Goal: Task Accomplishment & Management: Use online tool/utility

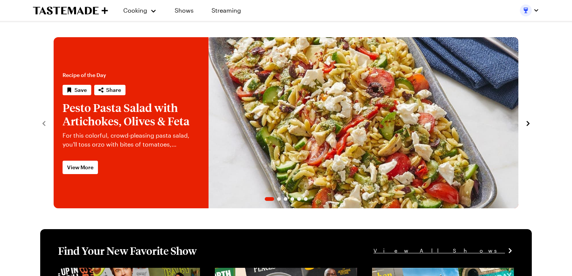
click at [521, 12] on div at bounding box center [529, 10] width 19 height 12
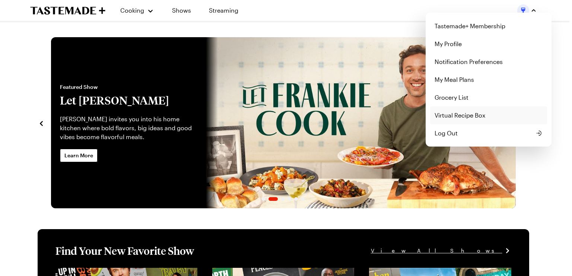
click at [453, 115] on link "Virtual Recipe Box" at bounding box center [488, 115] width 117 height 18
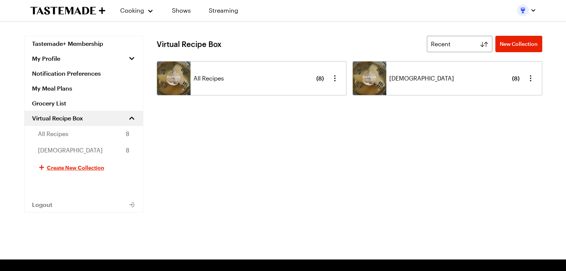
click at [396, 72] on div "[DEMOGRAPHIC_DATA] ( 8 )" at bounding box center [454, 78] width 130 height 34
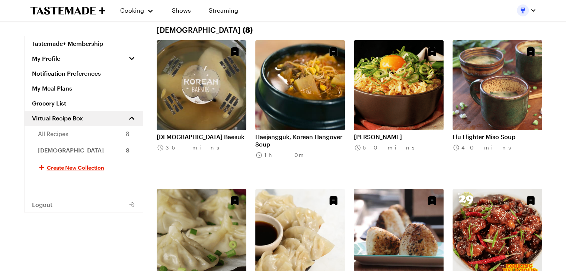
scroll to position [37, 0]
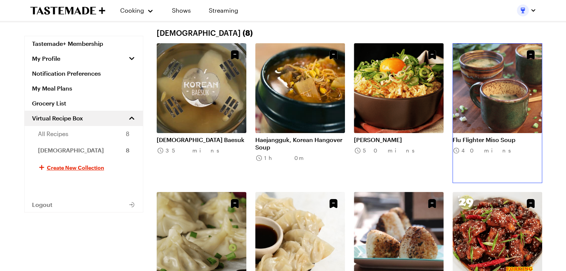
click at [481, 136] on link "Flu Flighter Miso Soup" at bounding box center [498, 139] width 90 height 7
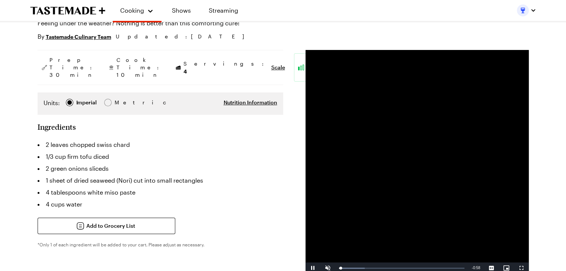
scroll to position [112, 0]
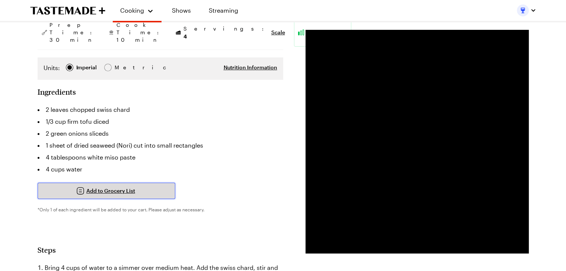
click at [107, 187] on span "Add to Grocery List" at bounding box center [110, 190] width 49 height 7
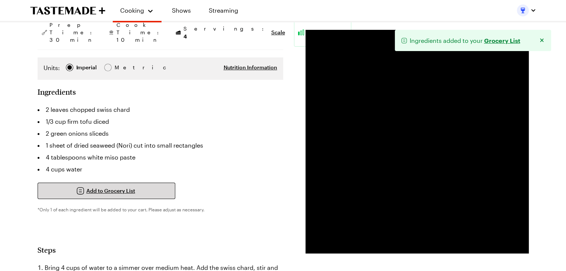
type textarea "x"
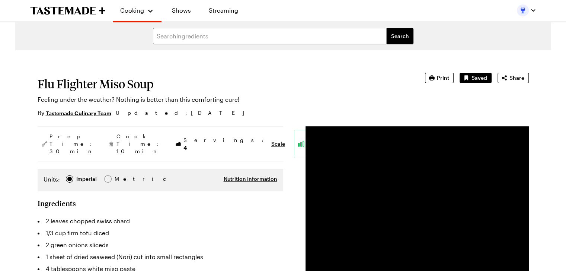
scroll to position [0, 0]
click at [526, 7] on img "button" at bounding box center [523, 10] width 12 height 12
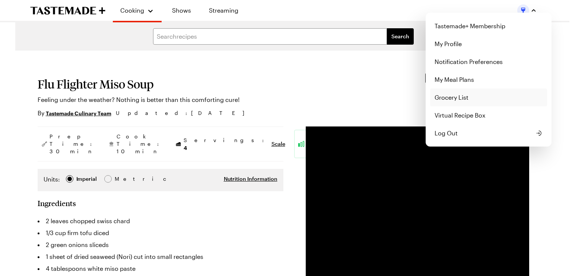
click at [457, 96] on link "Grocery List" at bounding box center [488, 98] width 117 height 18
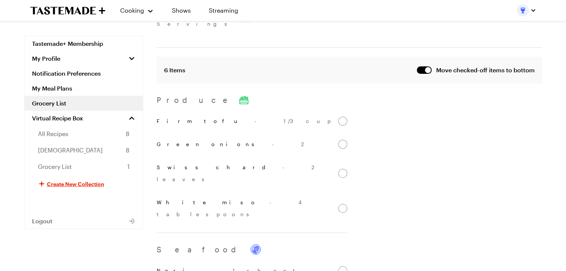
scroll to position [112, 0]
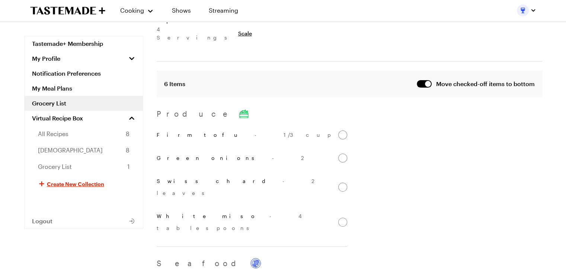
click at [342, 130] on input "Firm tofu - 1/3 cup" at bounding box center [342, 134] width 9 height 9
checkbox input "false"
click at [344, 130] on input "Green onions - 2" at bounding box center [342, 134] width 9 height 9
checkbox input "false"
click at [344, 136] on input "Swiss chard - 2 leaves" at bounding box center [342, 140] width 9 height 9
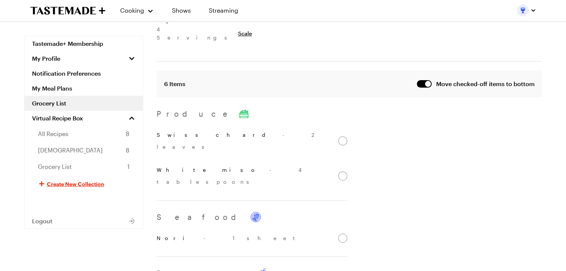
checkbox input "false"
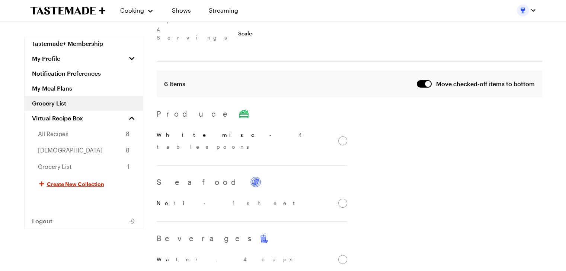
click at [343, 136] on input "White miso - 4 tablespoons" at bounding box center [342, 140] width 9 height 9
checkbox input "false"
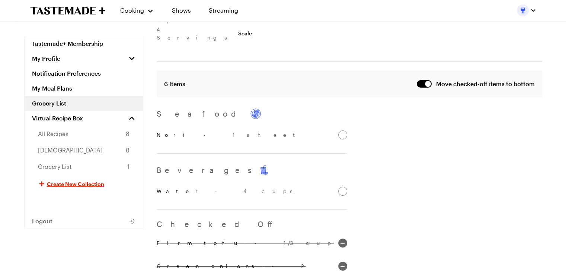
click at [342, 130] on input "Nori - 1 sheet" at bounding box center [342, 134] width 9 height 9
checkbox input "false"
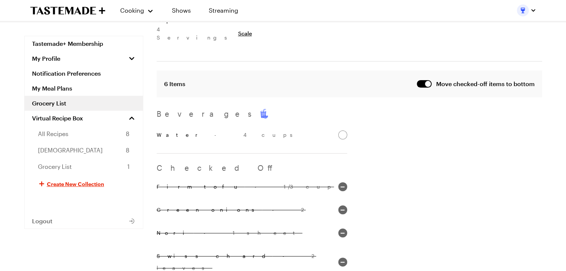
click at [343, 130] on input "Water - 4 cups" at bounding box center [342, 134] width 9 height 9
checkbox input "false"
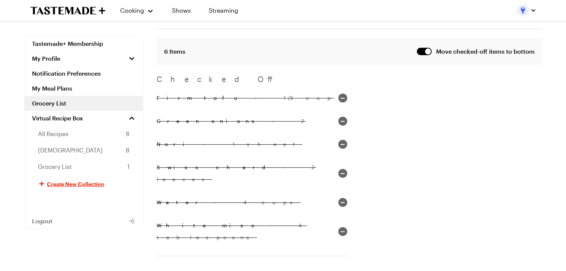
scroll to position [185, 0]
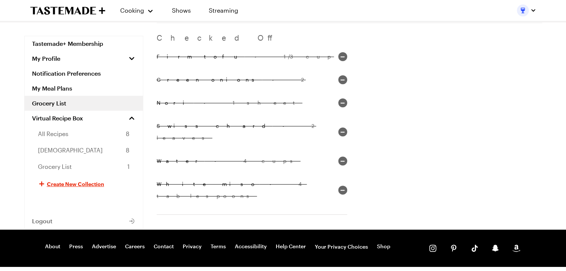
click at [343, 52] on input "Firm tofu - 1/3 cup" at bounding box center [342, 56] width 9 height 9
checkbox input "true"
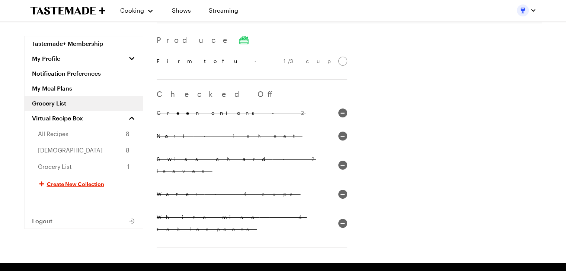
click at [345, 57] on label "Firm tofu - 1/3 cup" at bounding box center [252, 61] width 191 height 19
click at [345, 57] on input "Firm tofu - 1/3 cup" at bounding box center [342, 61] width 9 height 9
checkbox input "false"
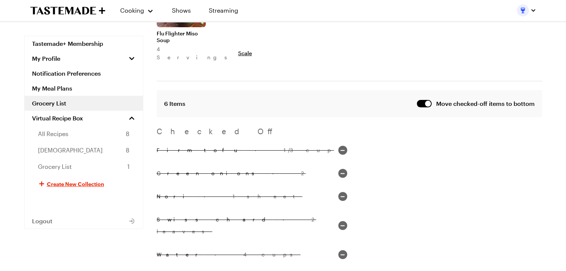
scroll to position [74, 0]
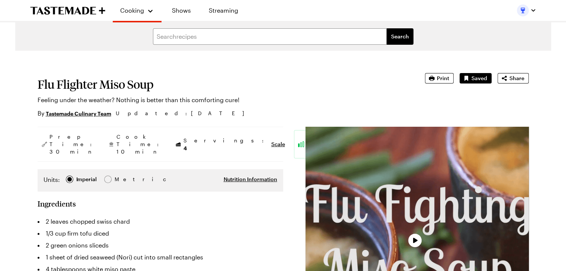
type textarea "x"
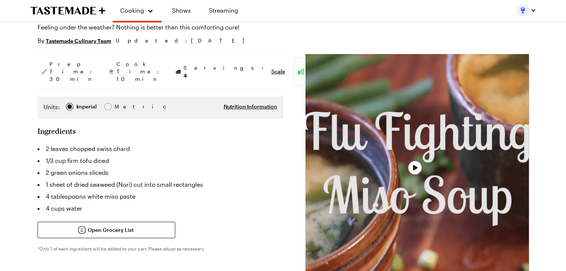
scroll to position [74, 0]
